Goal: Check status: Check status

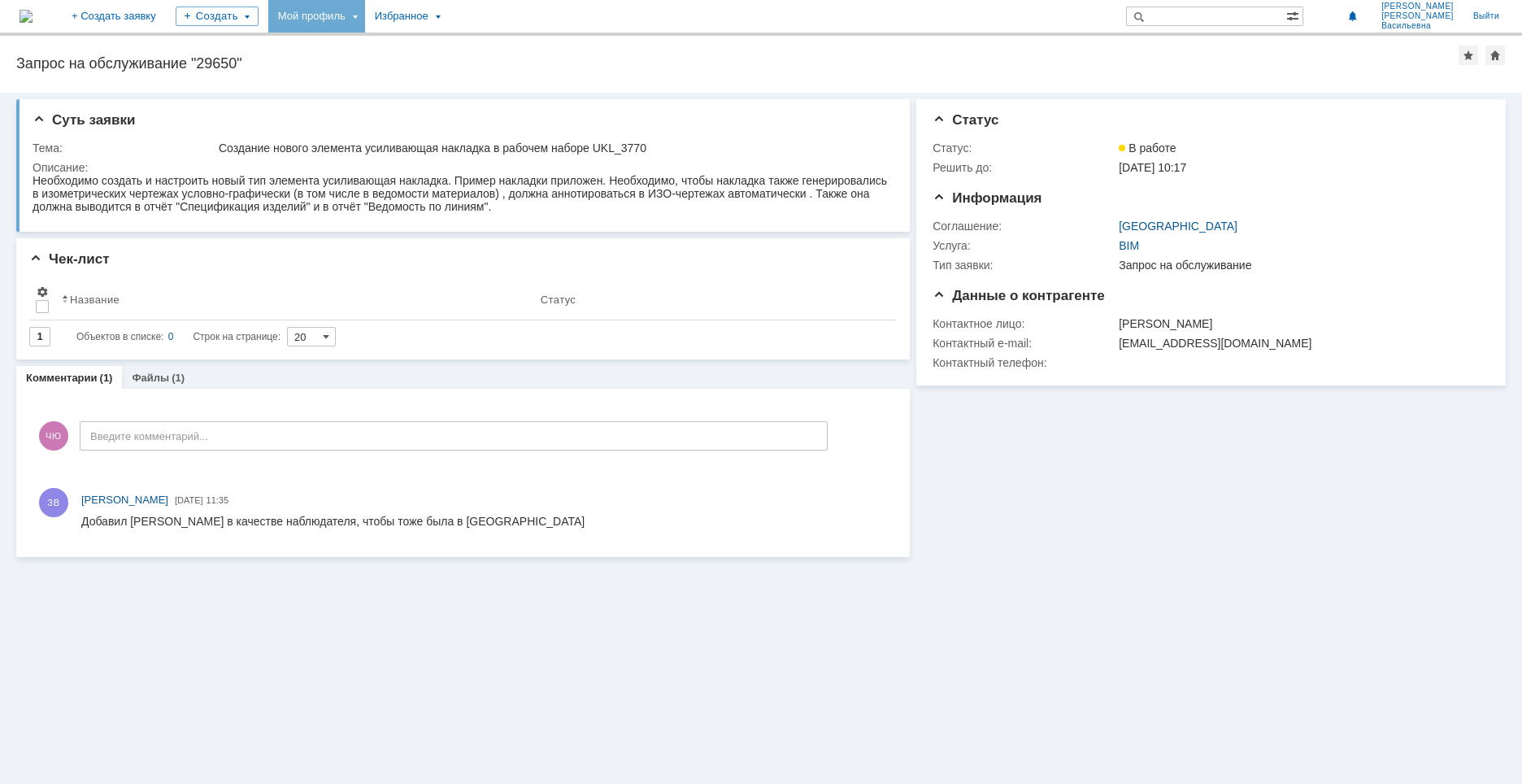
click at [365, 13] on div "Мой профиль" at bounding box center [317, 16] width 97 height 32
click at [525, 73] on link "Мои заявки" at bounding box center [463, 75] width 123 height 20
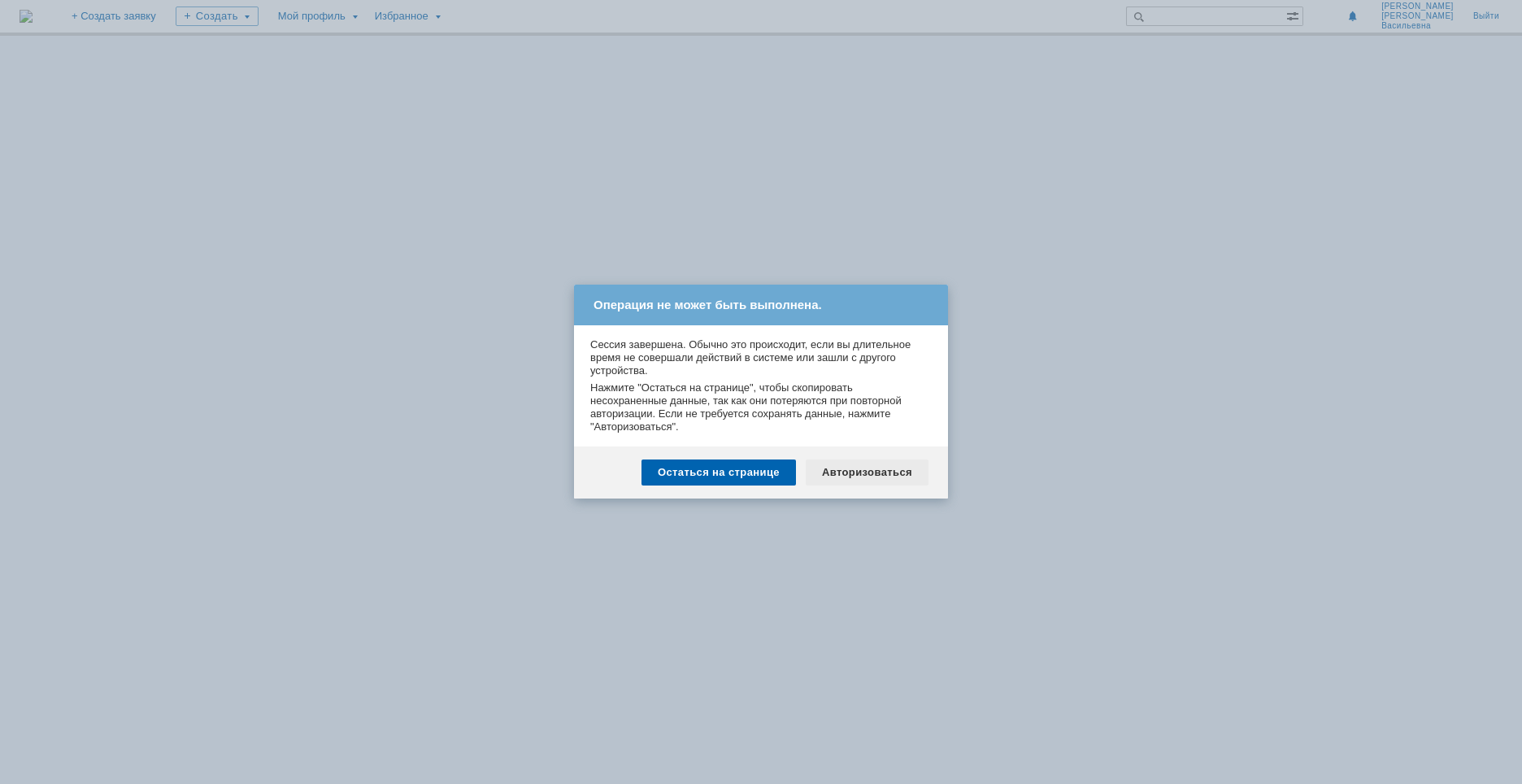
click at [869, 470] on div "Авторизоваться" at bounding box center [867, 472] width 123 height 26
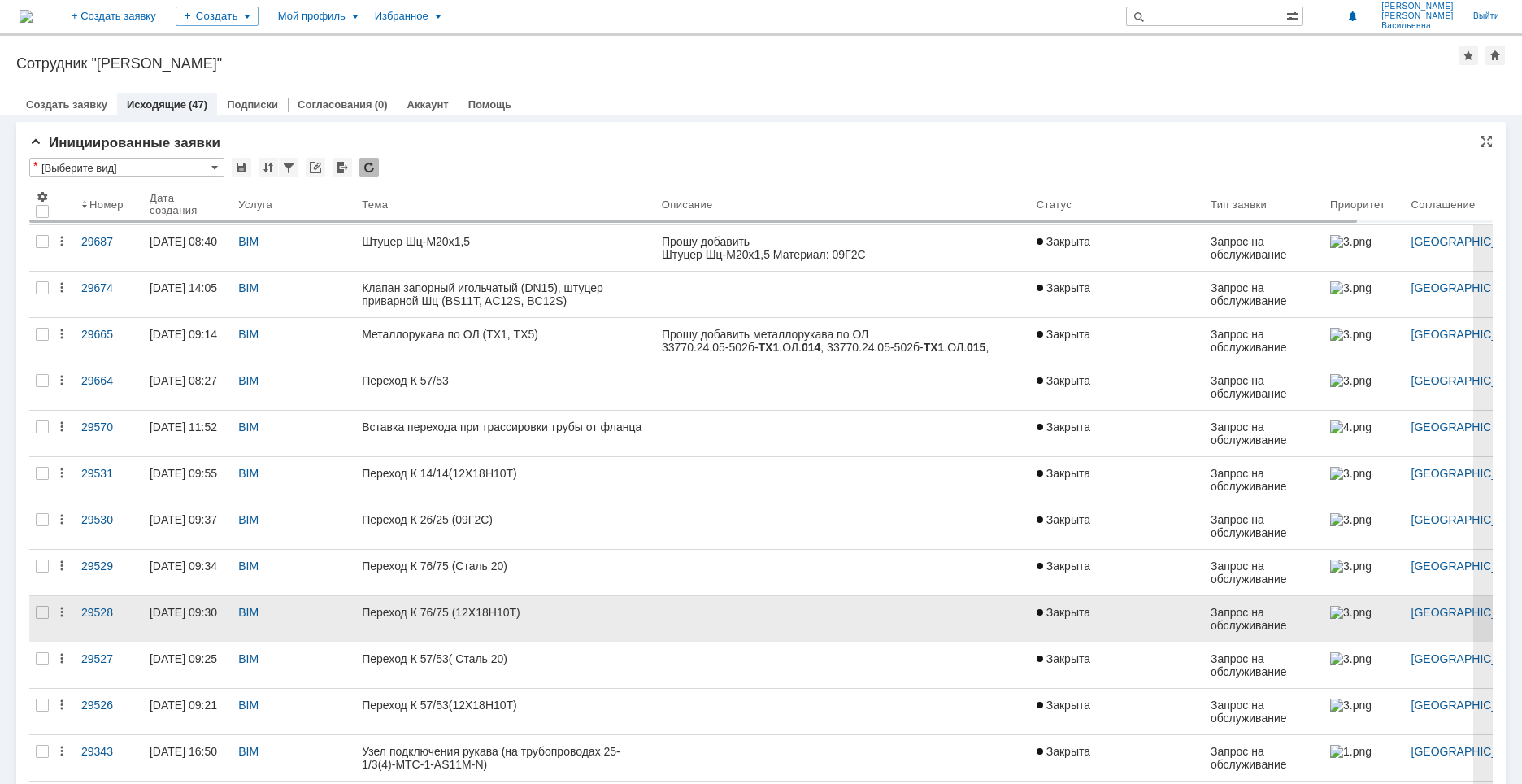
scroll to position [244, 0]
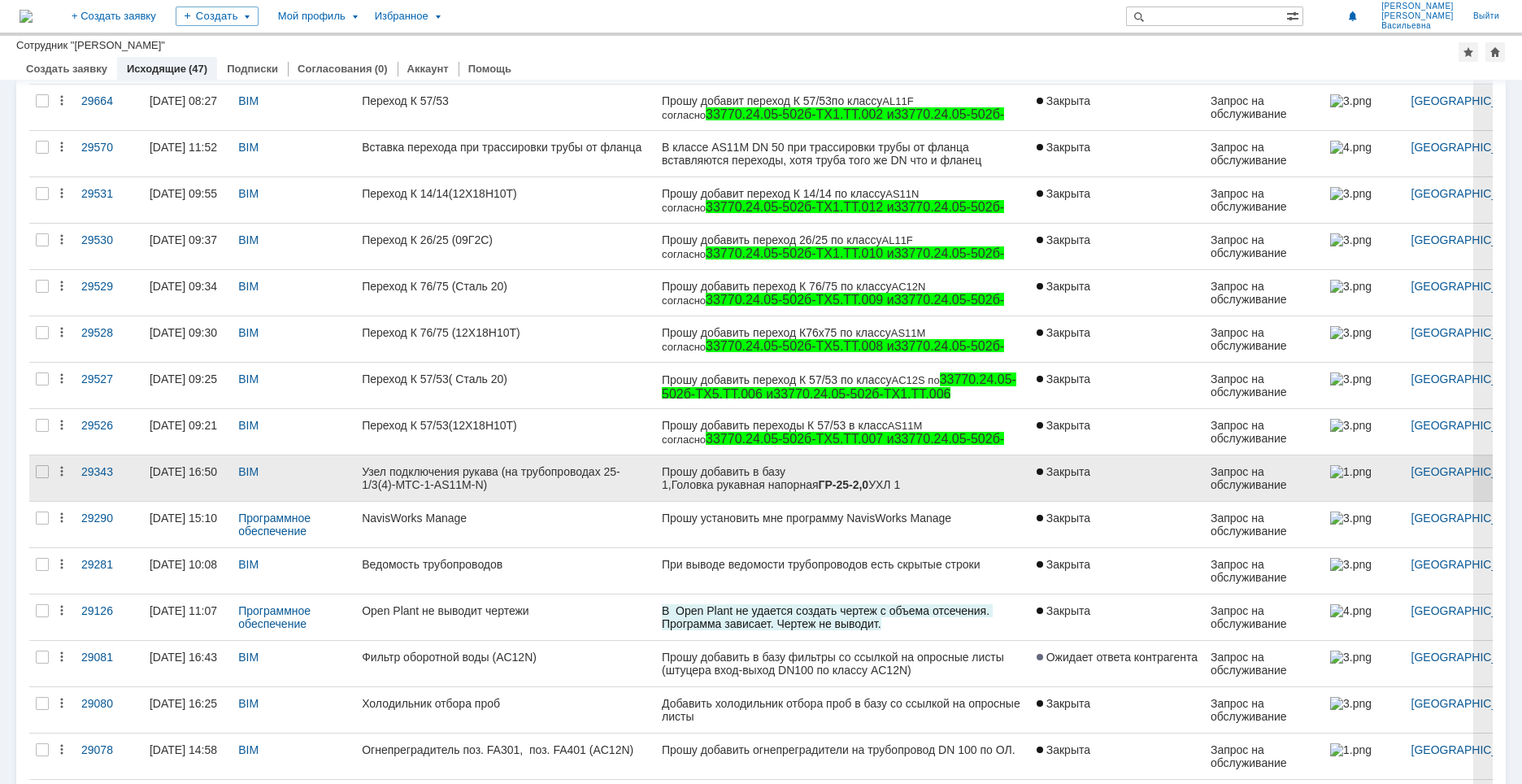
click at [551, 479] on div "Узел подключения рукава (на трубопроводах 25-1/3(4)-МТС-1-AS11M-N)" at bounding box center [505, 477] width 287 height 26
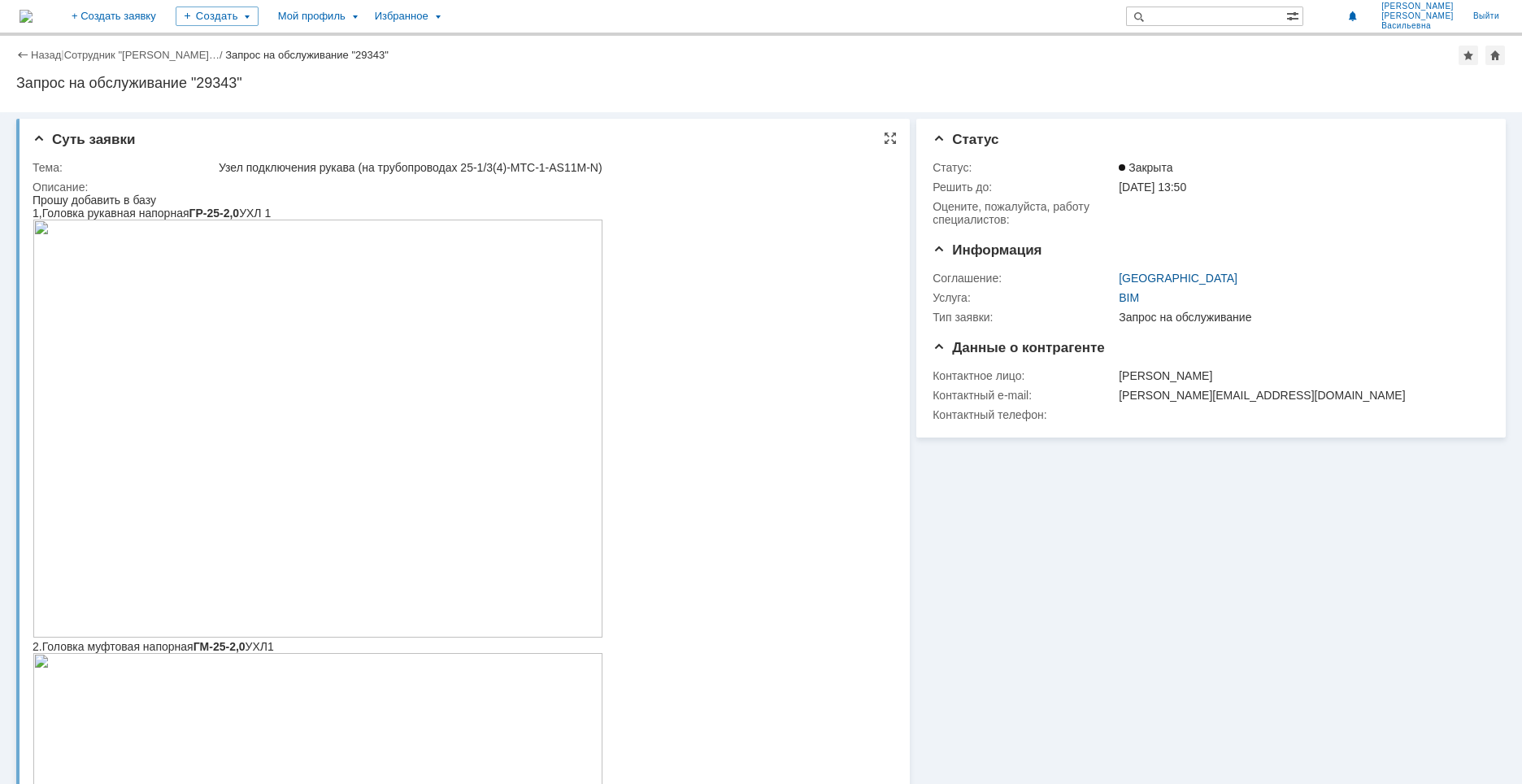
scroll to position [81, 0]
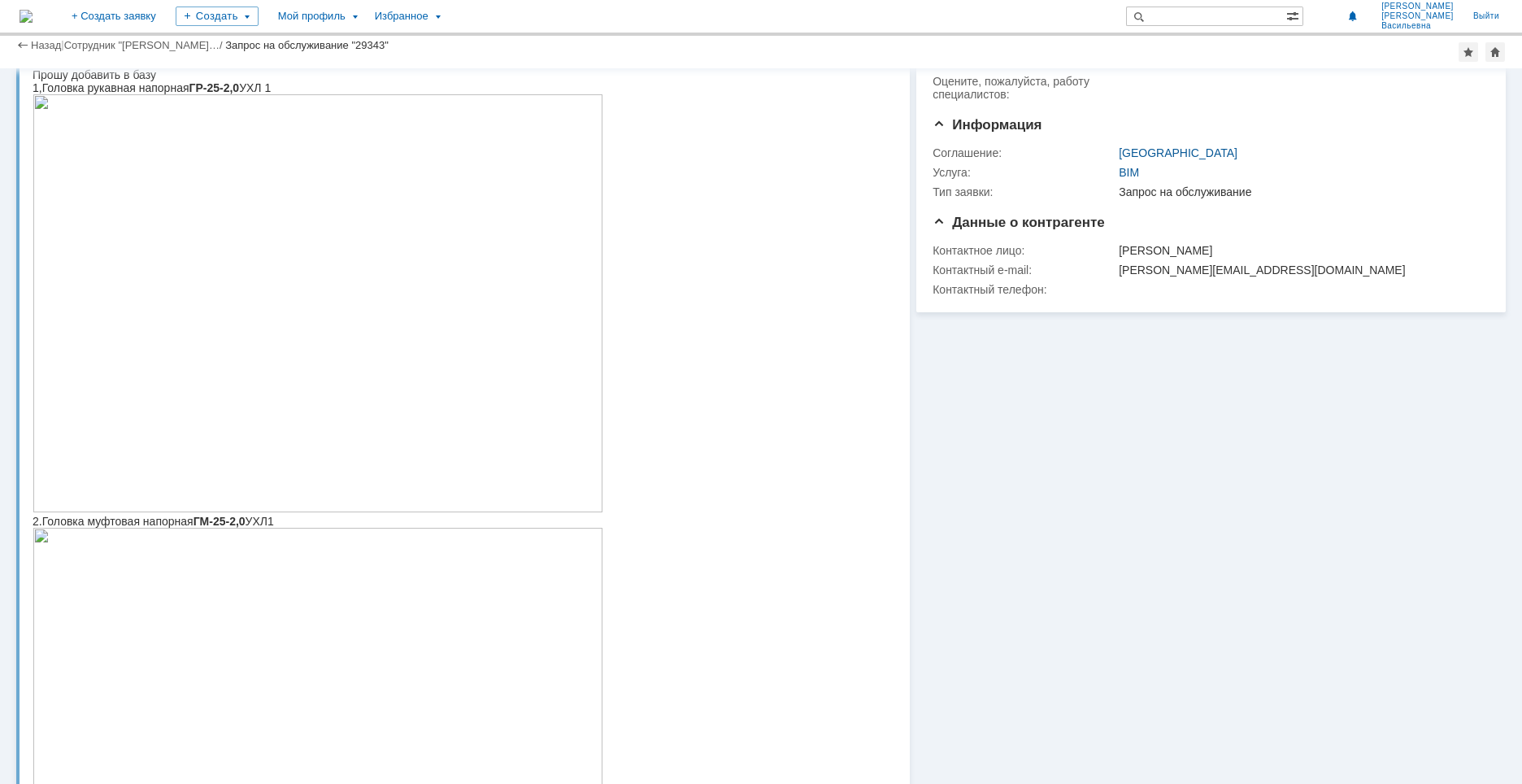
click at [287, 653] on img at bounding box center [317, 729] width 571 height 402
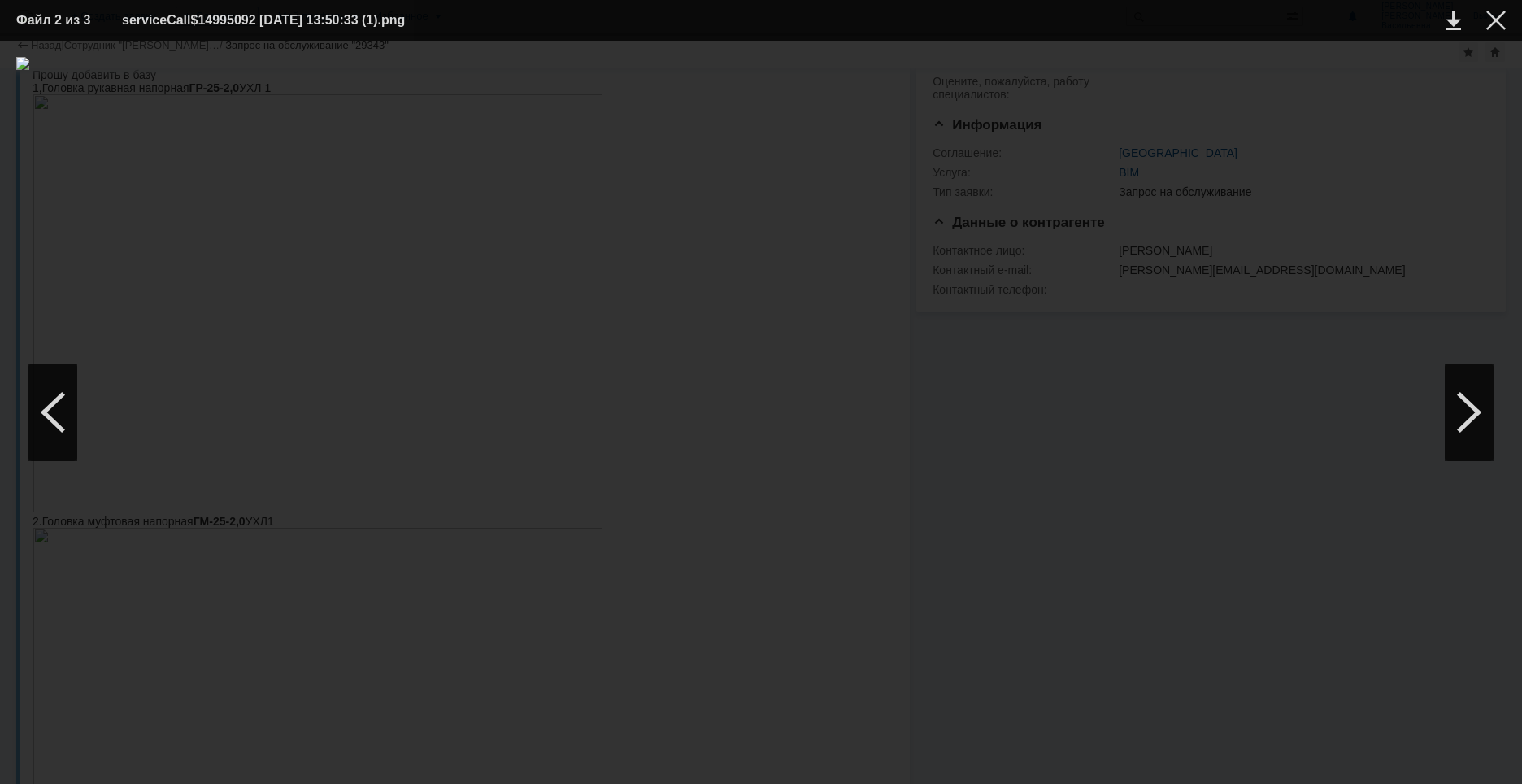
drag, startPoint x: 992, startPoint y: 403, endPoint x: 939, endPoint y: 396, distance: 53.5
click at [1349, 317] on div at bounding box center [761, 412] width 1490 height 711
click at [1486, 14] on td at bounding box center [1484, 20] width 45 height 24
click at [1493, 19] on div at bounding box center [1496, 21] width 20 height 20
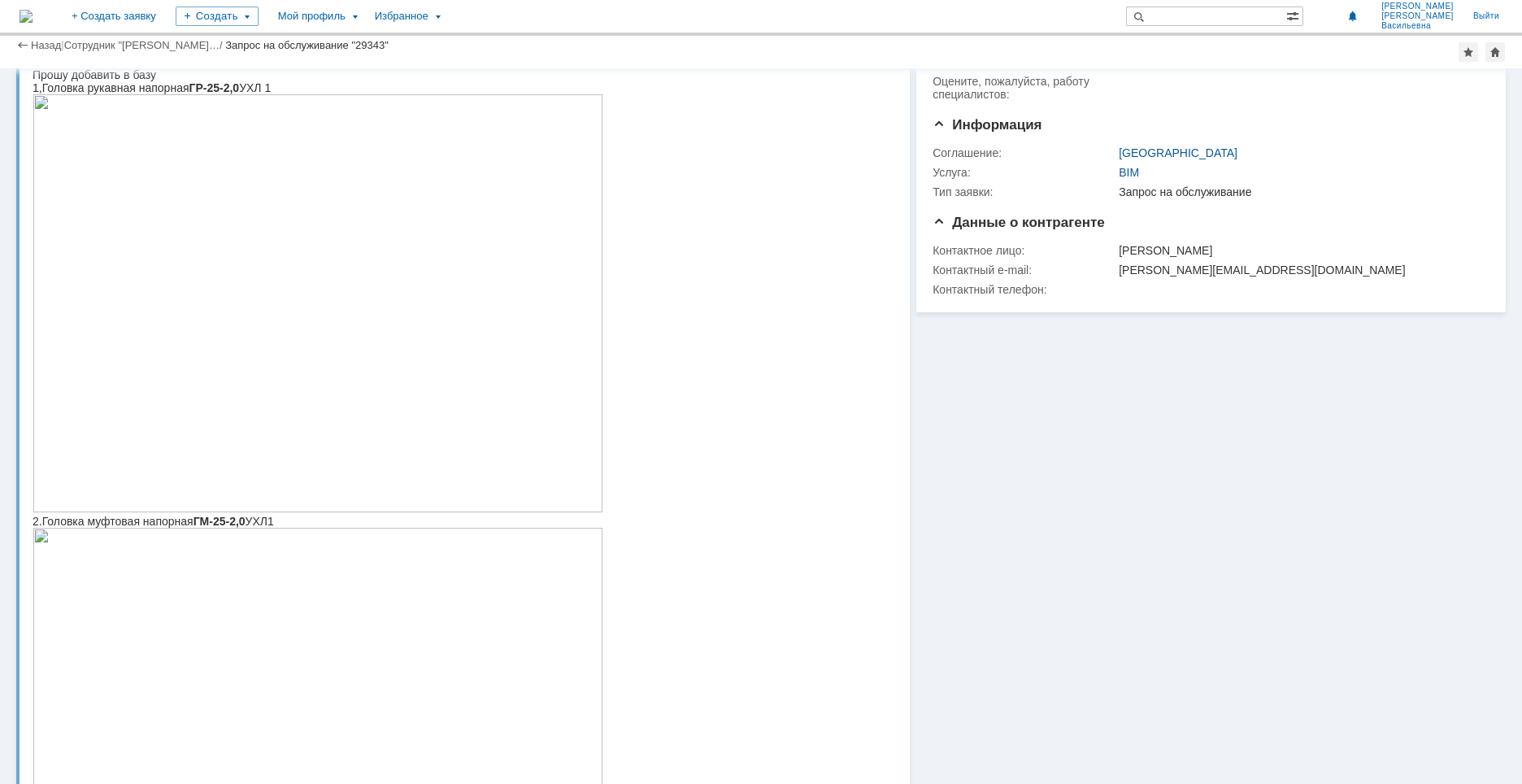
scroll to position [0, 0]
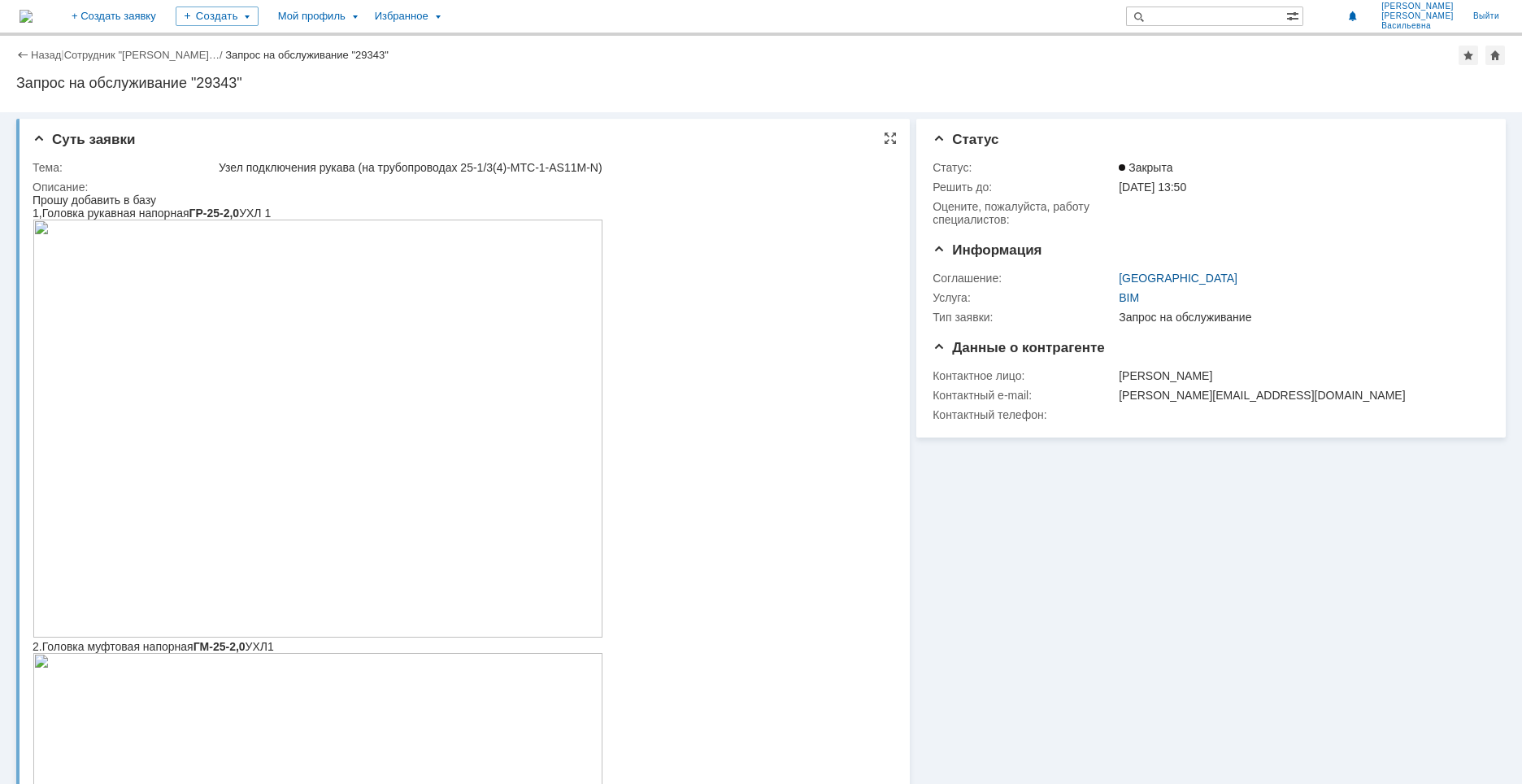
click at [166, 325] on img at bounding box center [317, 428] width 571 height 417
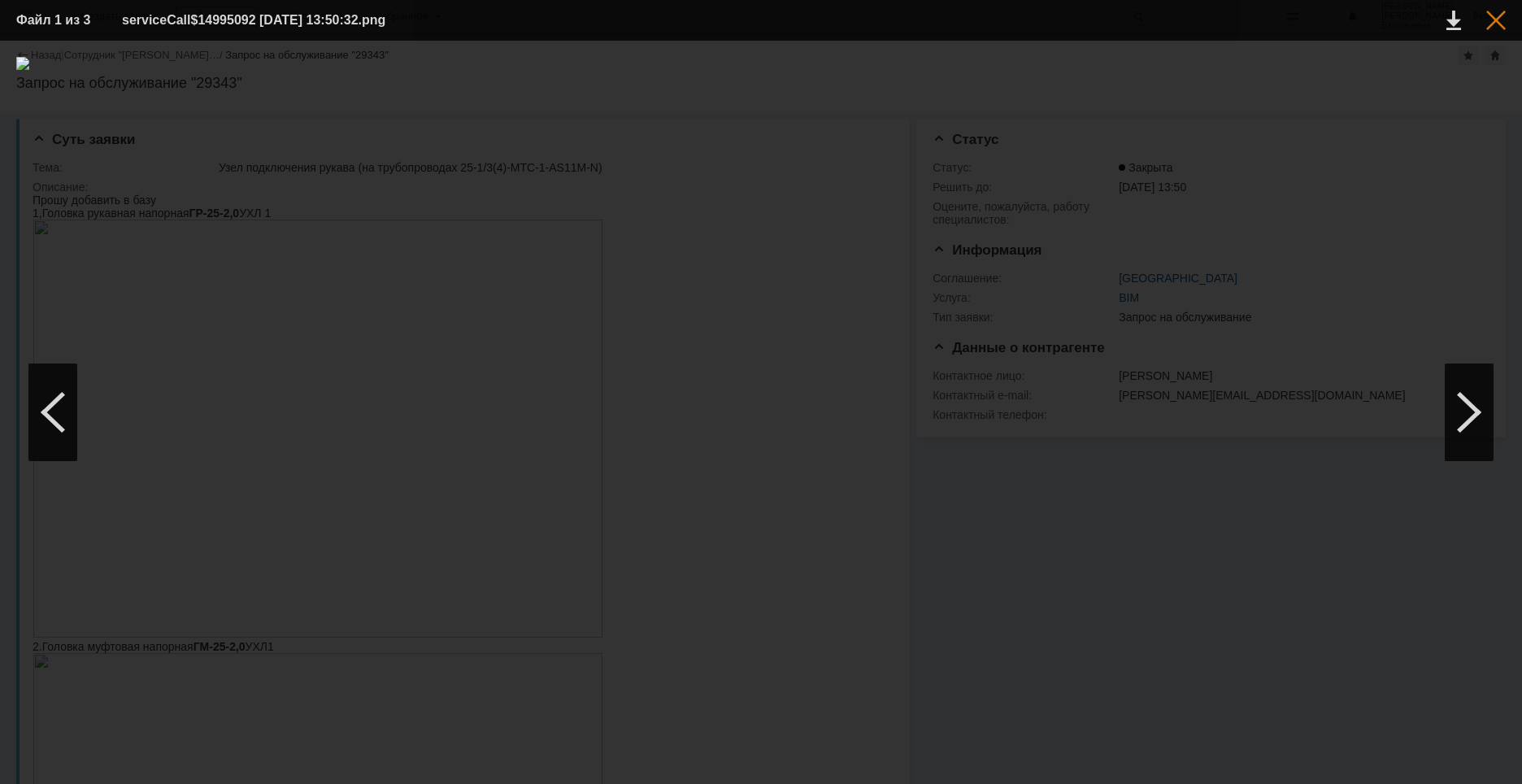
click at [1492, 17] on div at bounding box center [1496, 21] width 20 height 20
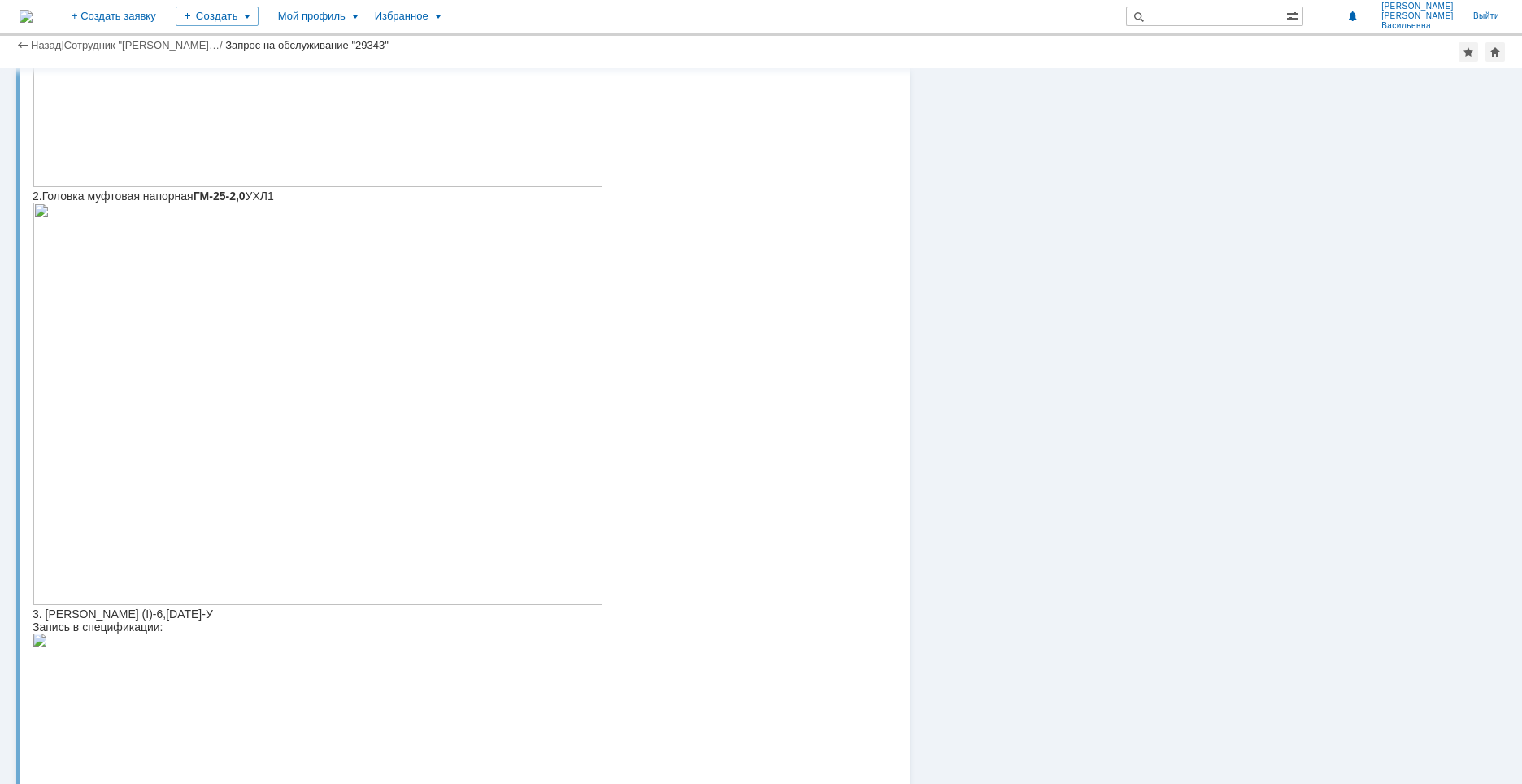
scroll to position [488, 0]
